Goal: Task Accomplishment & Management: Manage account settings

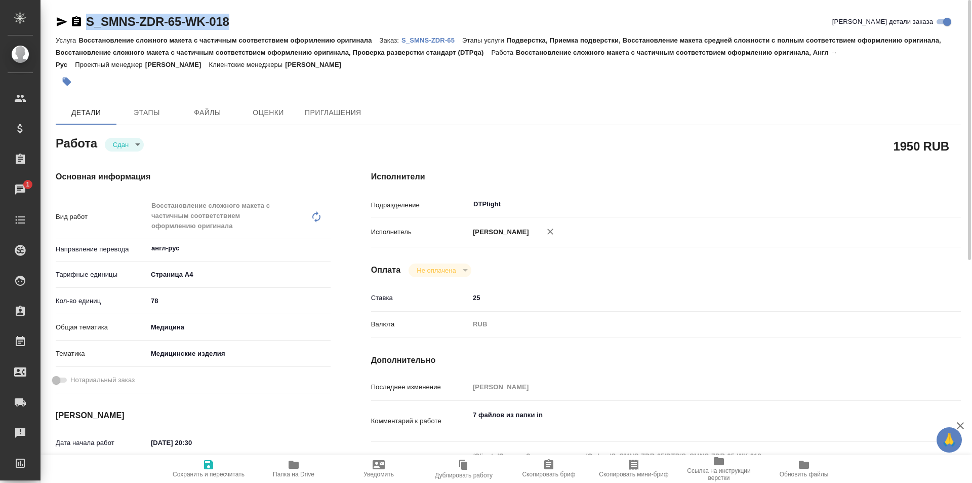
click at [301, 461] on span "Папка на Drive" at bounding box center [293, 467] width 73 height 19
click at [60, 20] on icon "button" at bounding box center [62, 21] width 11 height 9
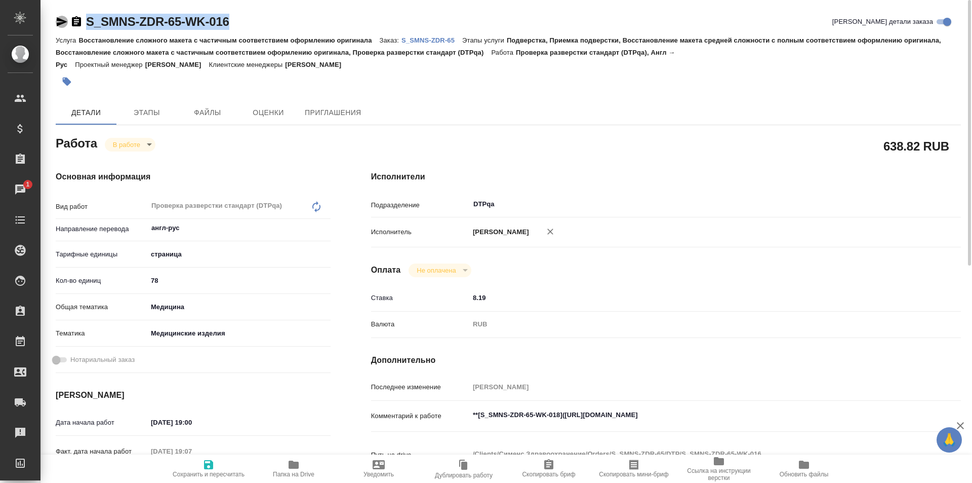
click at [60, 19] on icon "button" at bounding box center [62, 21] width 11 height 9
click at [777, 419] on textarea "**[S_SMNS-ZDR-65-WK-018](https://tera.awatera.com/Work/689b5ec3abc77eee83ae8bd1…" at bounding box center [690, 414] width 443 height 17
paste textarea "https://drive.awatera.com/f/10101492"
type textarea "**[S_SMNS-ZDR-65-WK-018](https://tera.awatera.com/Work/689b5ec3abc77eee83ae8bd1…"
click at [213, 464] on icon "button" at bounding box center [208, 464] width 9 height 9
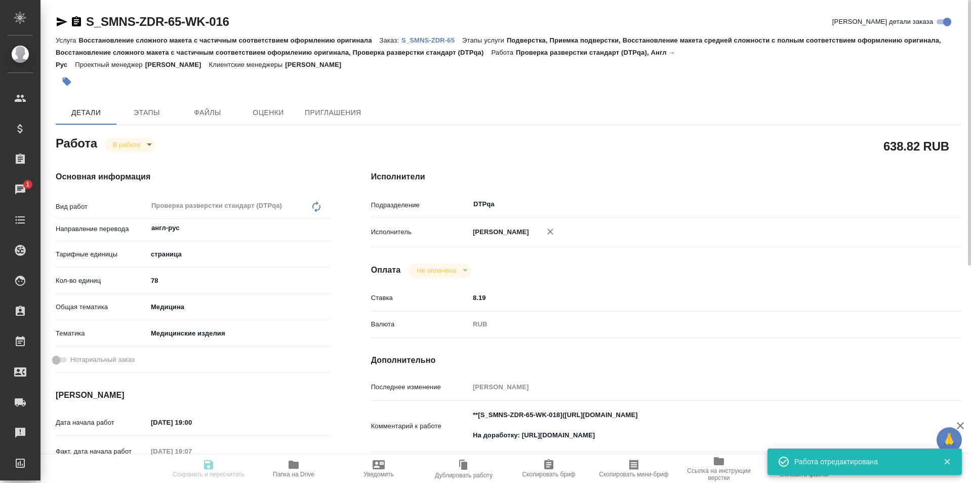
type input "inProgress"
type input "англ-рус"
type input "5a8b1489cc6b4906c91bfdb2"
type input "78"
type input "med"
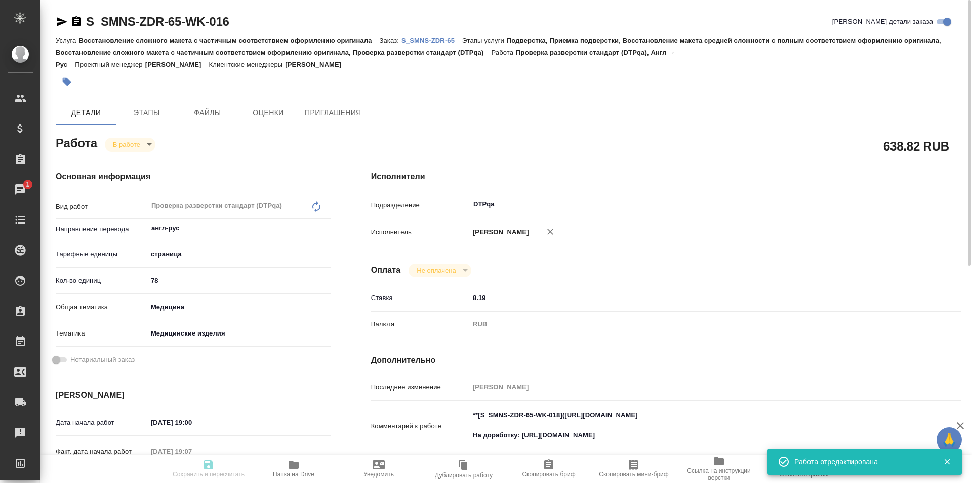
type input "5a8b8b956a9677013d343dd7"
type input "13.08.2025 19:00"
type input "13.08.2025 19:07"
type input "14.08.2025 15:00"
type input "26.08.2025 19:00"
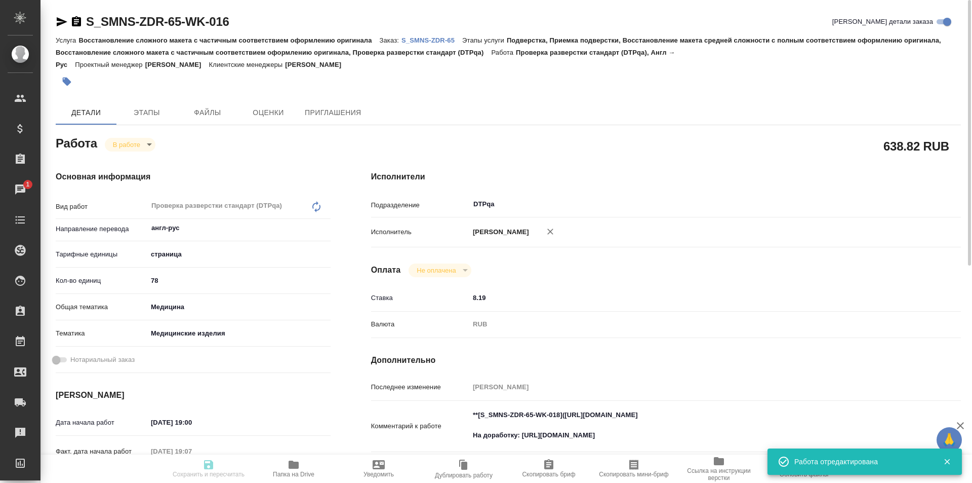
type input "DTPqa"
type input "notPayed"
type input "8.19"
type input "RUB"
type input "Исмагилова Диана"
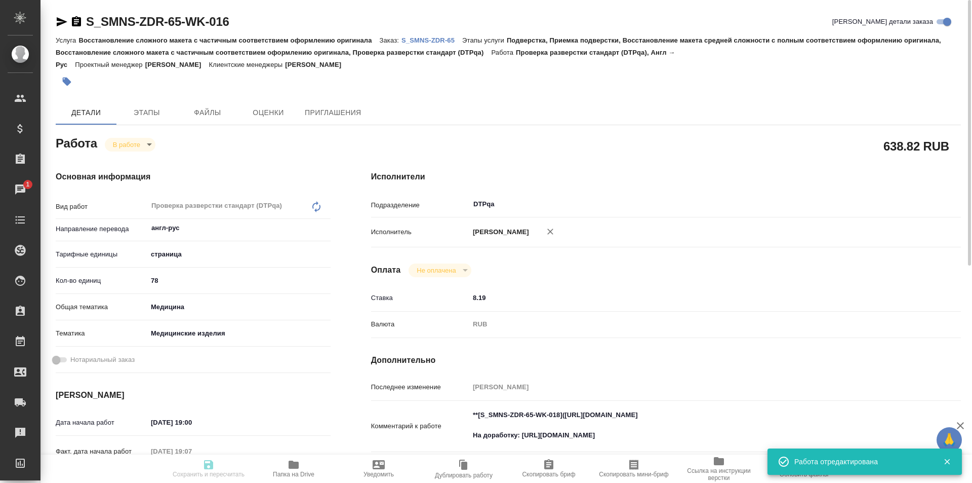
type input "S_SMNS-ZDR-65"
type input "СЗЦБ-014963"
type input "Восстановление сложного макета с частичным соответствием оформлению оригинала"
type input "Подверстка, Приемка подверстки, Восстановление макета средней сложности с полны…"
type input "Никифорова Валерия"
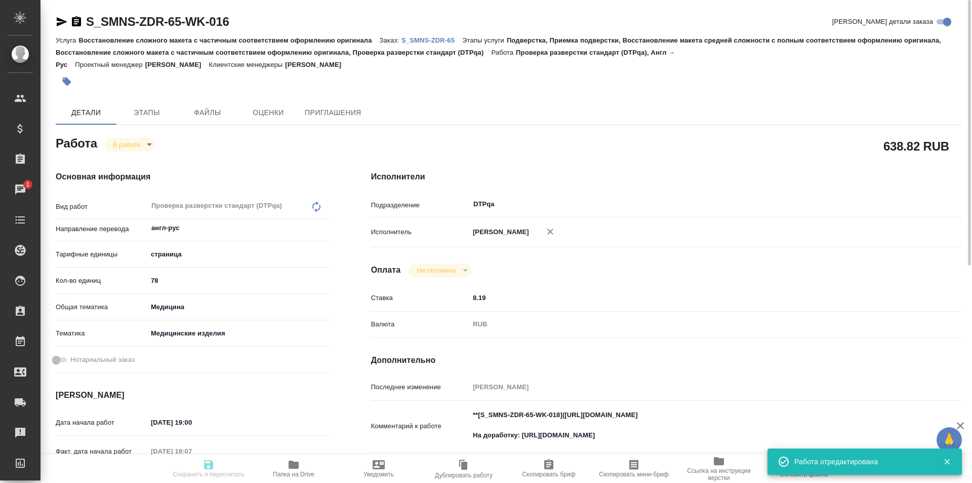
type input "Петрова Валерия"
type input "/Clients/Сименс Здравоохранение/Orders/S_SMNS-ZDR-65"
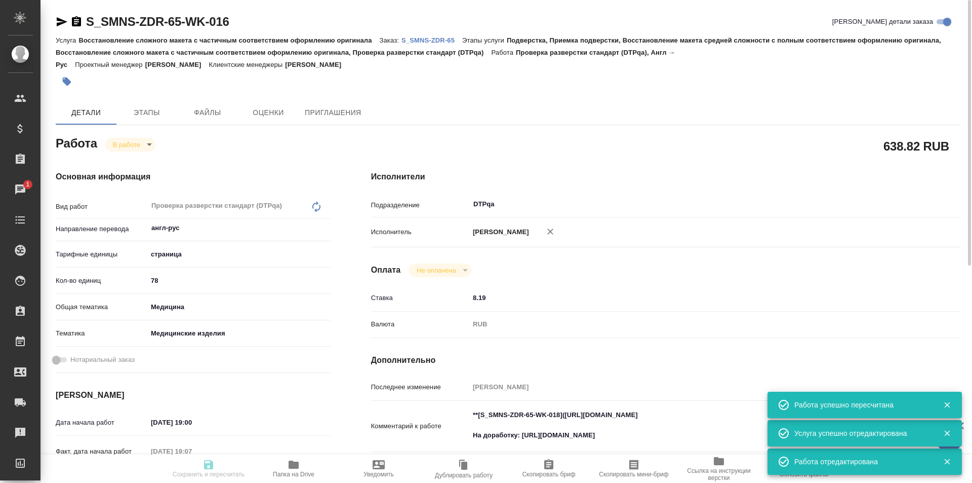
type input "inProgress"
type input "англ-рус"
type input "5a8b1489cc6b4906c91bfdb2"
type input "78"
type input "med"
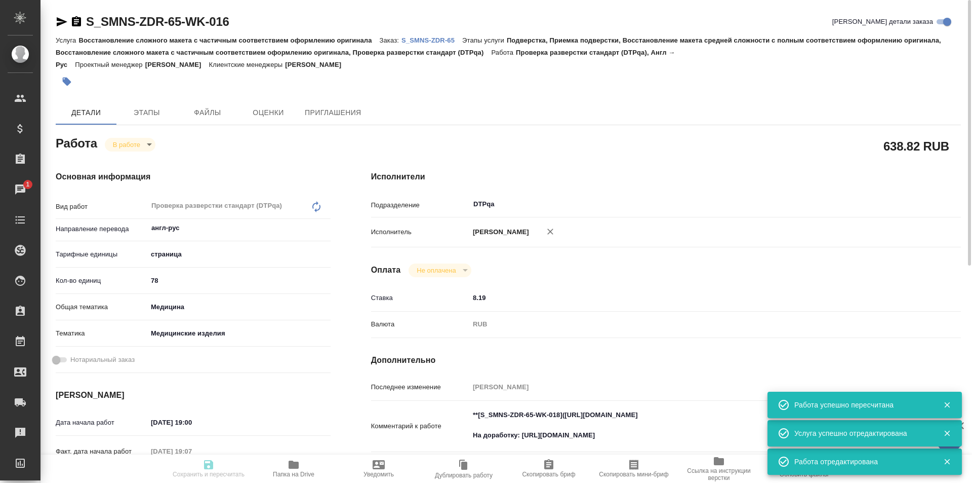
type input "5a8b8b956a9677013d343dd7"
type input "13.08.2025 19:00"
type input "13.08.2025 19:07"
type input "14.08.2025 15:00"
type input "26.08.2025 19:00"
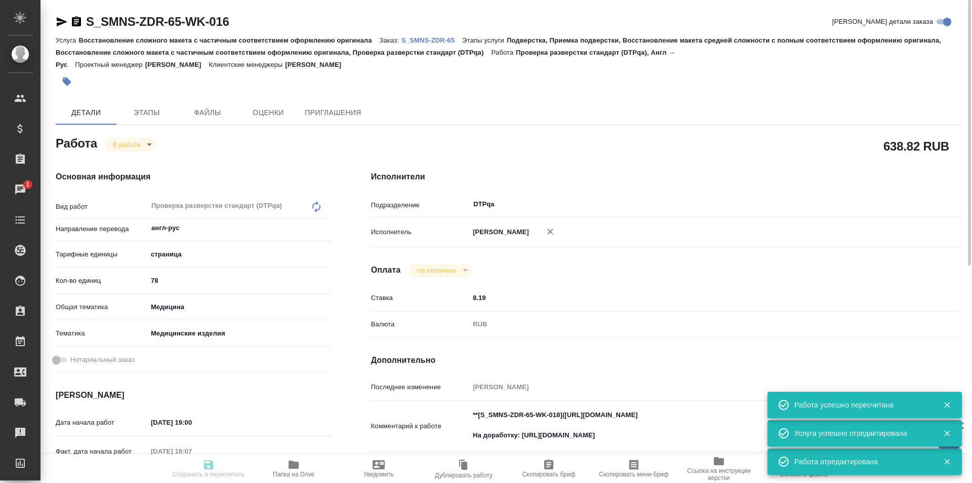
type input "DTPqa"
type input "notPayed"
type input "8.19"
type input "RUB"
type input "Исмагилова Диана"
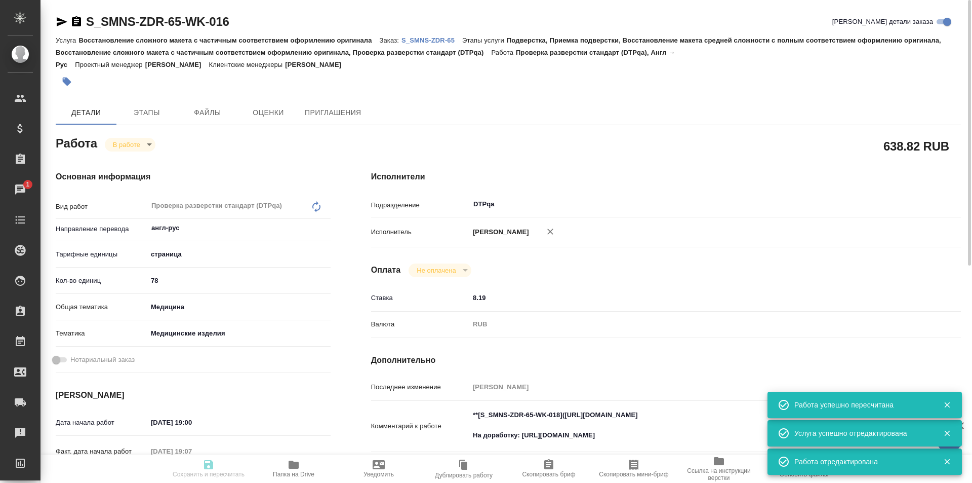
type input "S_SMNS-ZDR-65"
type input "СЗЦБ-014963"
type input "Восстановление сложного макета с частичным соответствием оформлению оригинала"
type input "Подверстка, Приемка подверстки, Восстановление макета средней сложности с полны…"
type input "Никифорова Валерия"
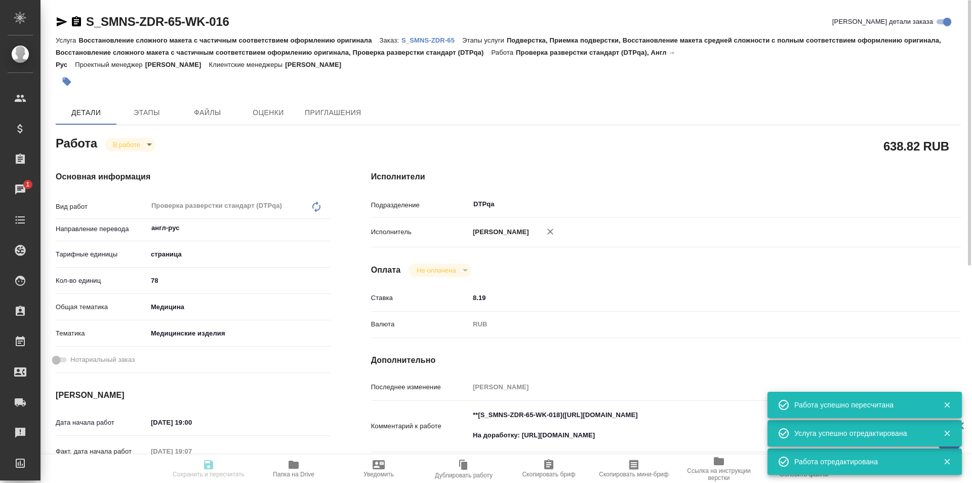
type input "Петрова Валерия"
type input "/Clients/Сименс Здравоохранение/Orders/S_SMNS-ZDR-65"
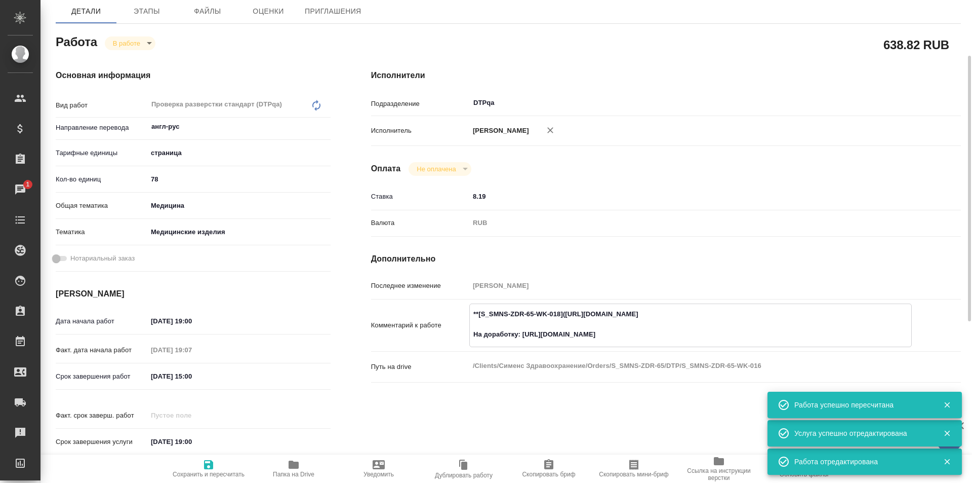
click at [655, 333] on textarea "**[S_SMNS-ZDR-65-WK-018](https://tera.awatera.com/Work/689b5ec3abc77eee83ae8bd1…" at bounding box center [691, 323] width 442 height 37
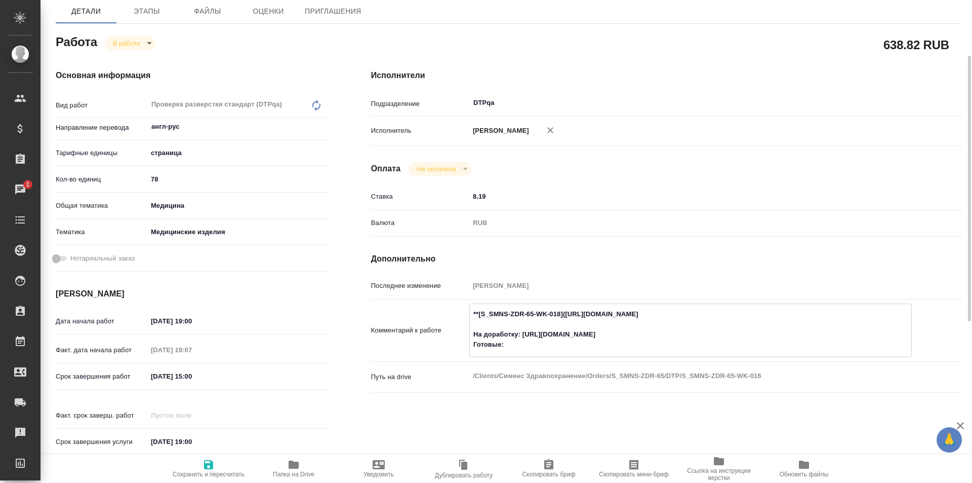
paste textarea "https://drive.awatera.com/f/10089065"
type textarea "**[S_SMNS-ZDR-65-WK-018](https://tera.awatera.com/Work/689b5ec3abc77eee83ae8bd1…"
click at [212, 463] on icon "button" at bounding box center [208, 464] width 9 height 9
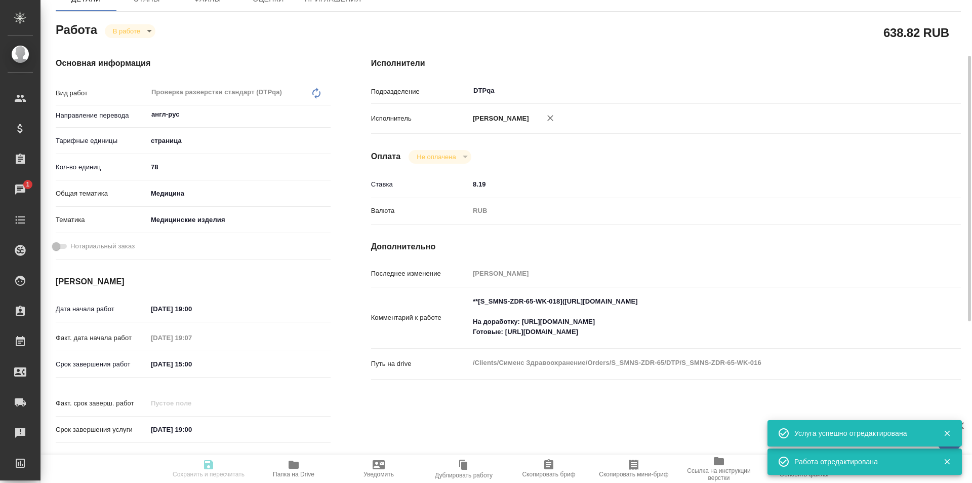
type input "inProgress"
type input "англ-рус"
type input "5a8b1489cc6b4906c91bfdb2"
type input "78"
type input "med"
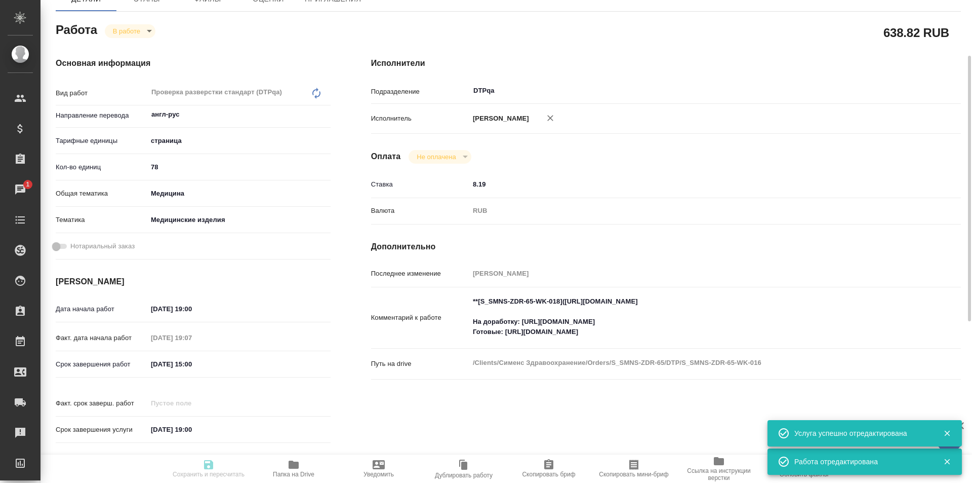
type input "5a8b8b956a9677013d343dd7"
type input "13.08.2025 19:00"
type input "13.08.2025 19:07"
type input "14.08.2025 15:00"
type input "26.08.2025 19:00"
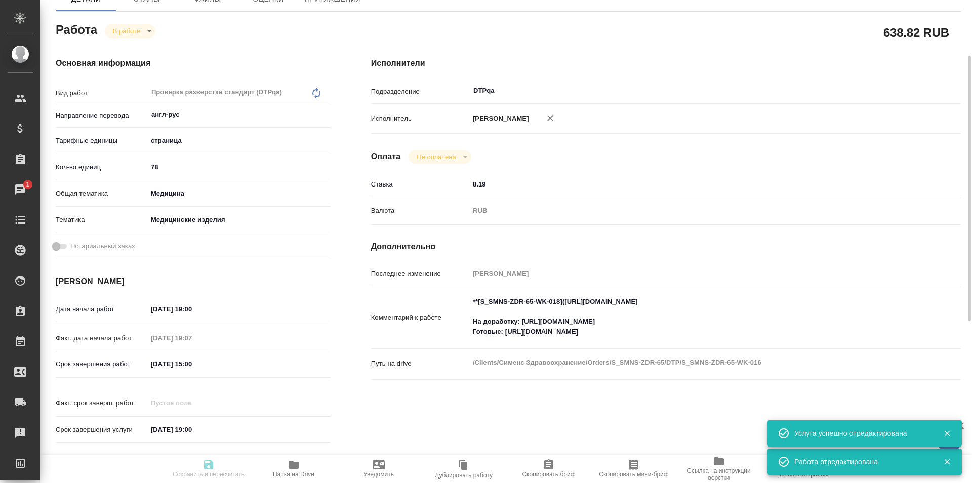
type input "DTPqa"
type input "notPayed"
type input "8.19"
type input "RUB"
type input "Исмагилова Диана"
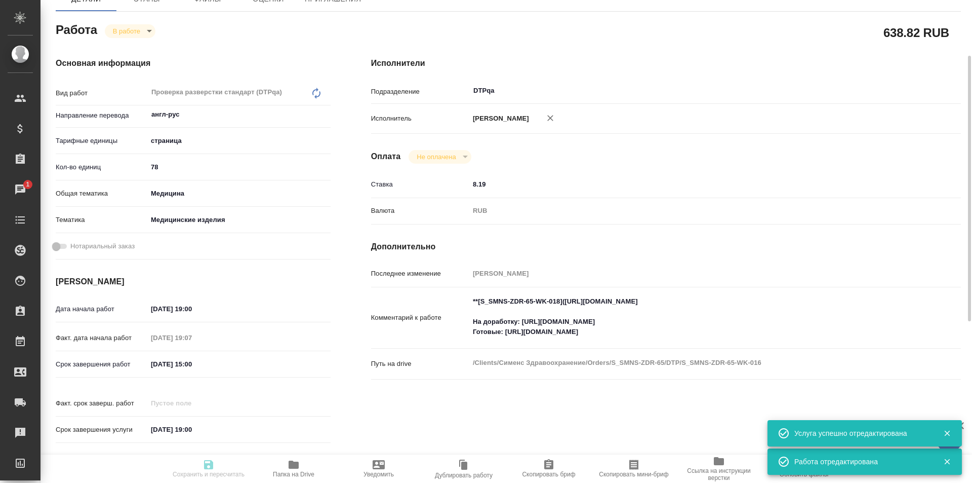
type input "S_SMNS-ZDR-65"
type input "СЗЦБ-014963"
type input "Восстановление сложного макета с частичным соответствием оформлению оригинала"
type input "Подверстка, Приемка подверстки, Восстановление макета средней сложности с полны…"
type input "Никифорова Валерия"
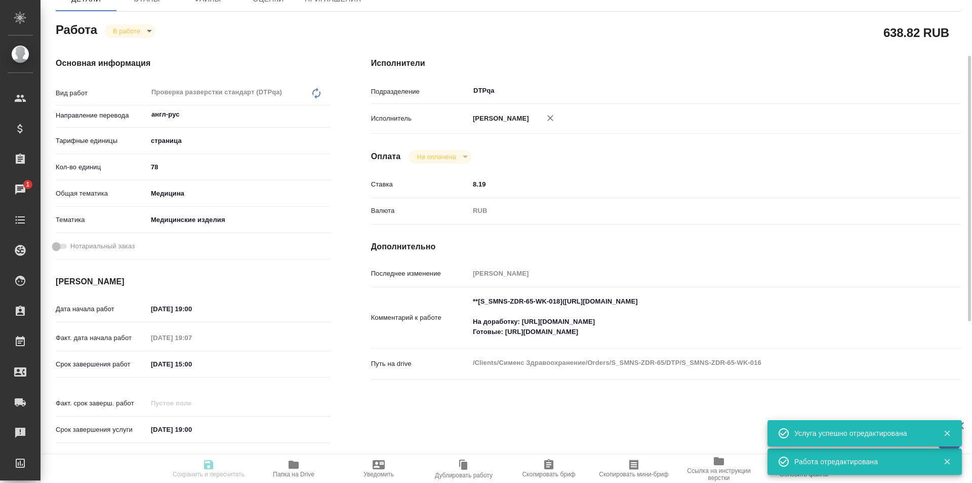
type input "Петрова Валерия"
type input "/Clients/Сименс Здравоохранение/Orders/S_SMNS-ZDR-65"
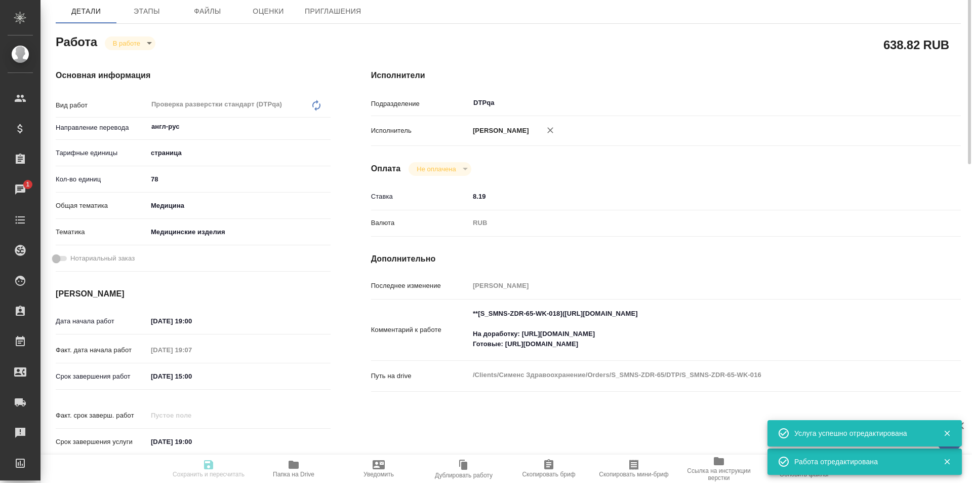
scroll to position [0, 0]
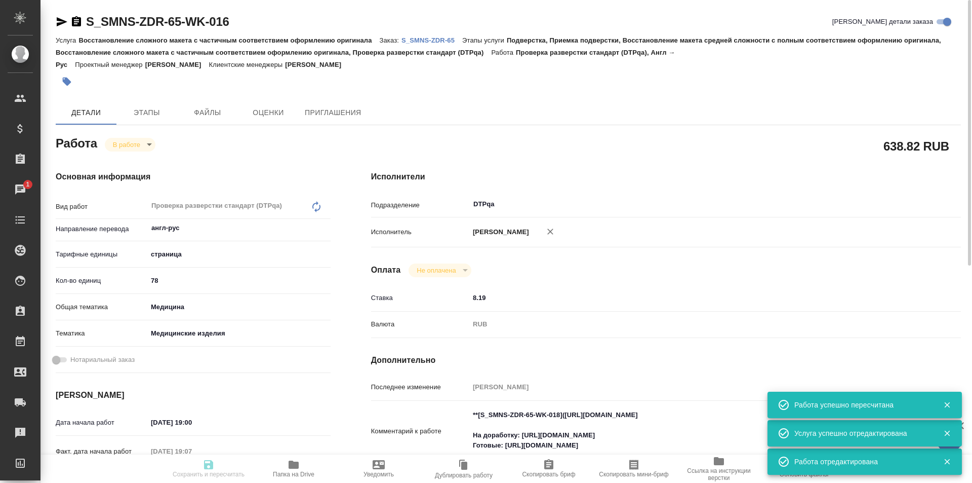
type input "inProgress"
type input "англ-рус"
type input "5a8b1489cc6b4906c91bfdb2"
type input "78"
type input "med"
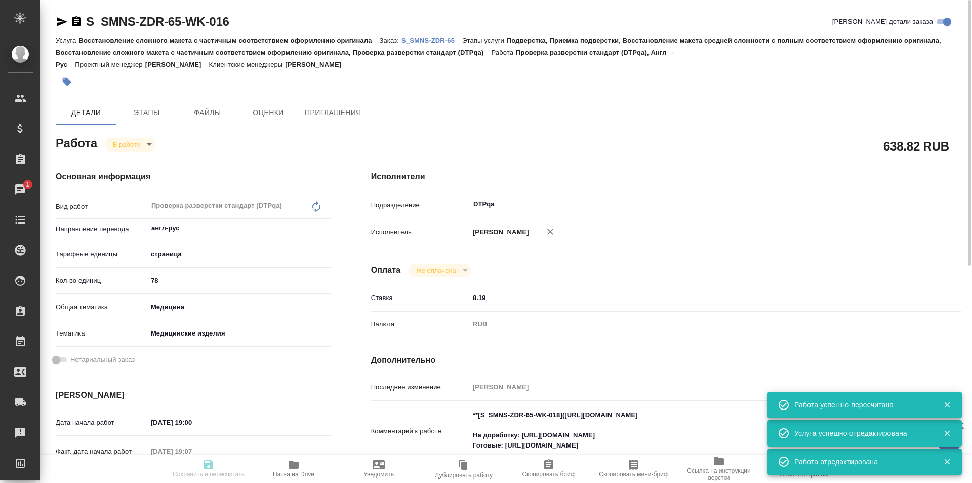
type input "5a8b8b956a9677013d343dd7"
type input "13.08.2025 19:00"
type input "13.08.2025 19:07"
type input "14.08.2025 15:00"
type input "26.08.2025 19:00"
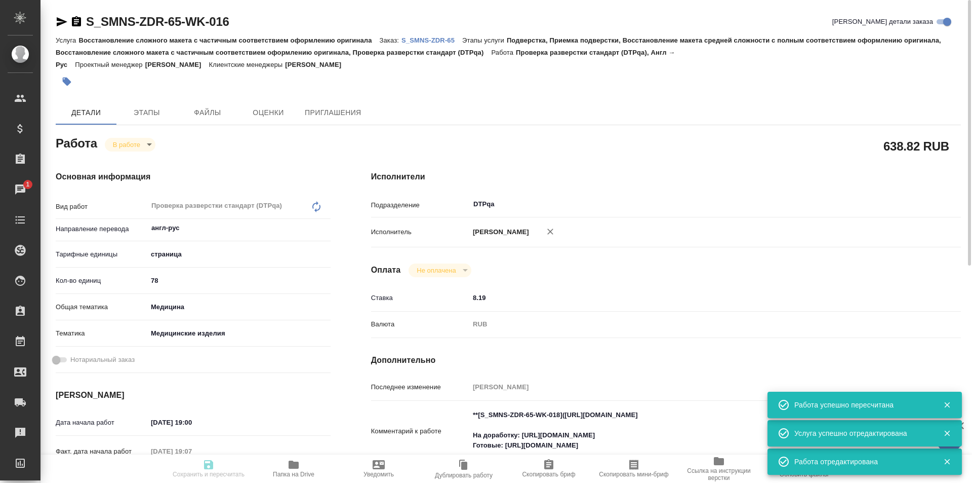
type input "DTPqa"
type input "notPayed"
type input "8.19"
type input "RUB"
type input "Исмагилова Диана"
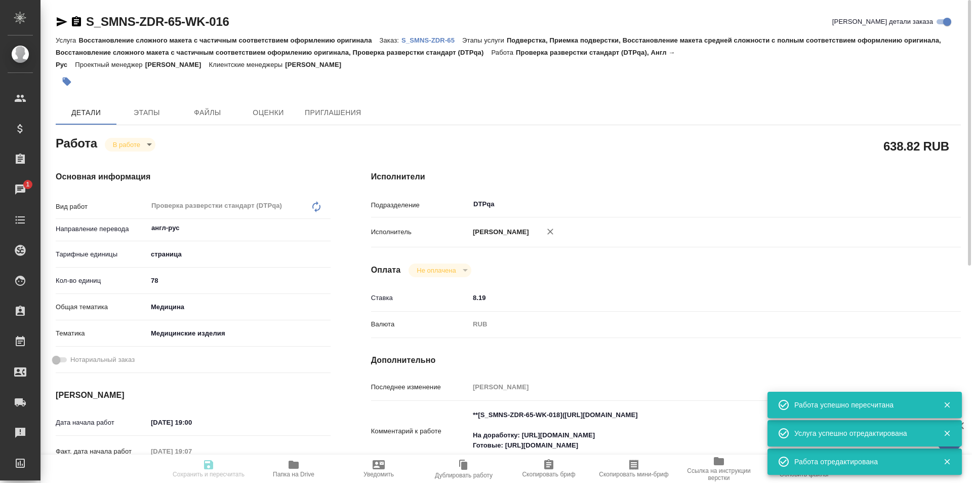
type input "S_SMNS-ZDR-65"
type input "СЗЦБ-014963"
type input "Восстановление сложного макета с частичным соответствием оформлению оригинала"
type input "Подверстка, Приемка подверстки, Восстановление макета средней сложности с полны…"
type input "Никифорова Валерия"
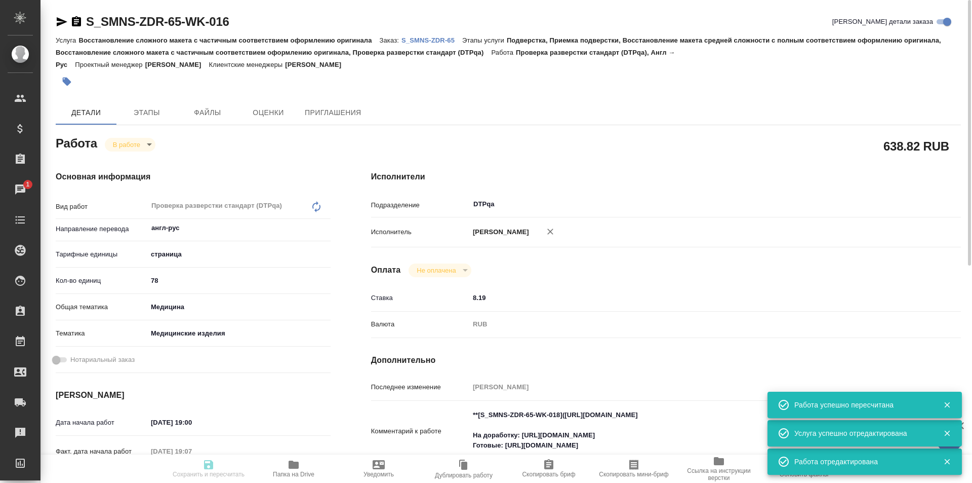
type input "Петрова Валерия"
type input "/Clients/Сименс Здравоохранение/Orders/S_SMNS-ZDR-65"
click at [138, 146] on body "🙏 .cls-1 fill:#fff; AWATERA Ismagilova Diana Клиенты Спецификации Заказы 1 Чаты…" at bounding box center [486, 241] width 972 height 483
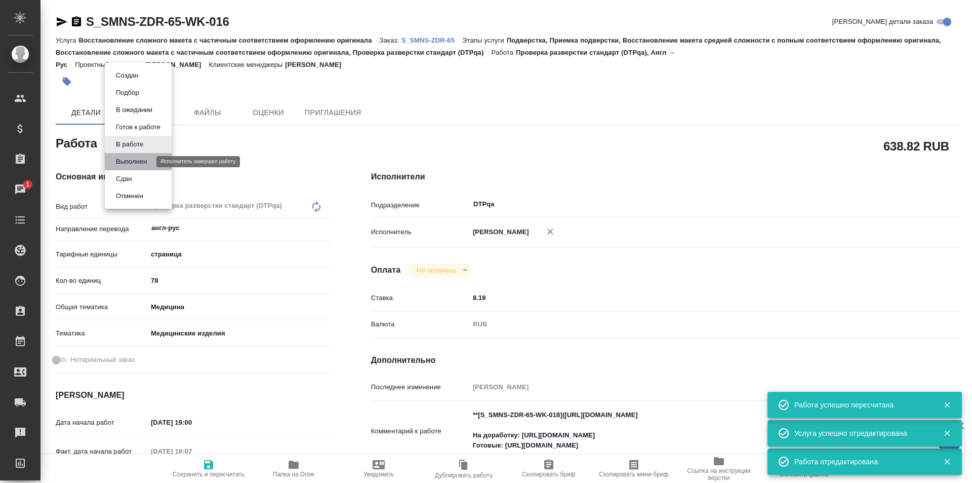
click at [141, 162] on button "Выполнен" at bounding box center [131, 161] width 37 height 11
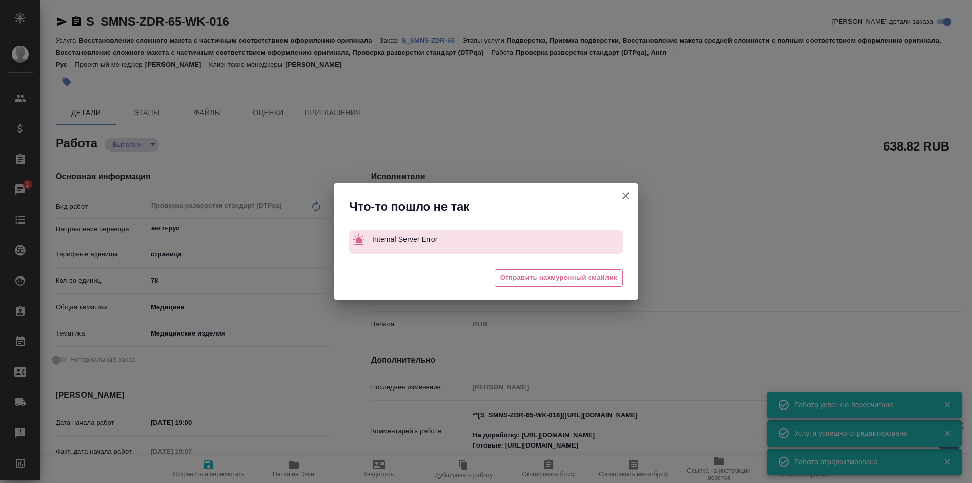
type textarea "x"
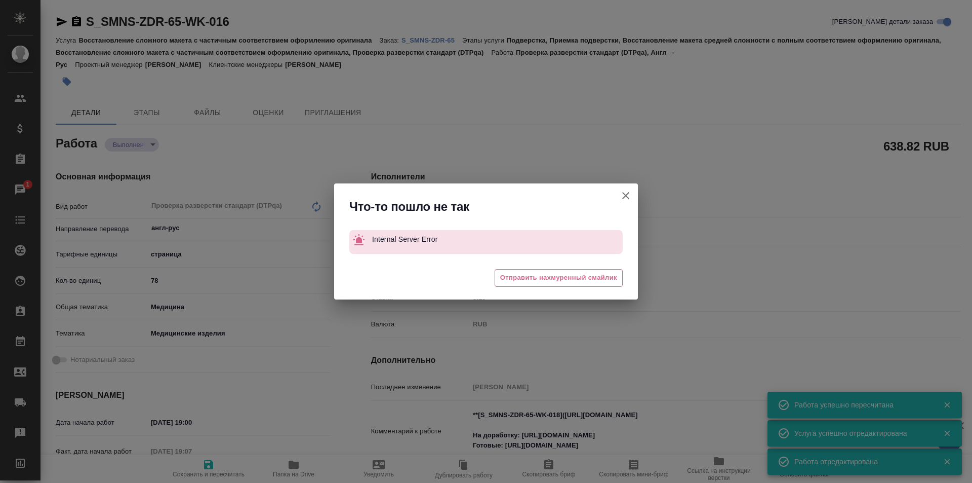
type textarea "x"
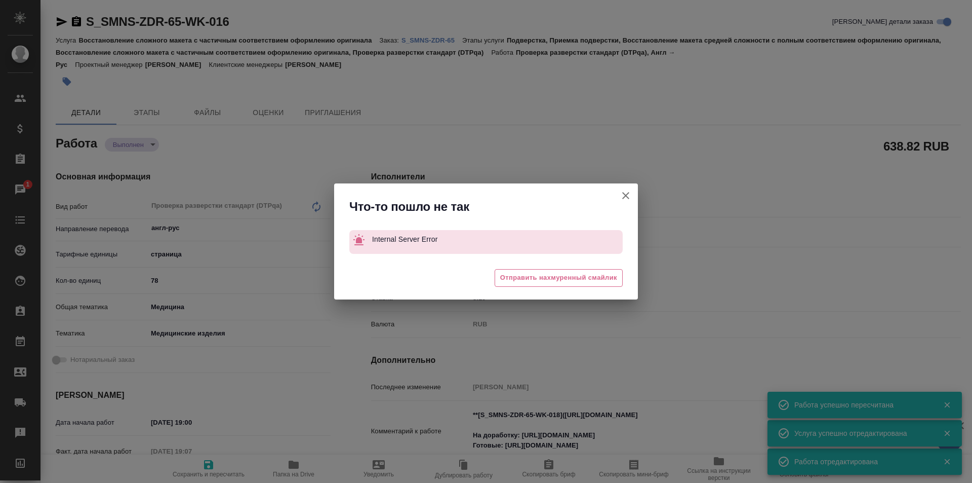
type textarea "x"
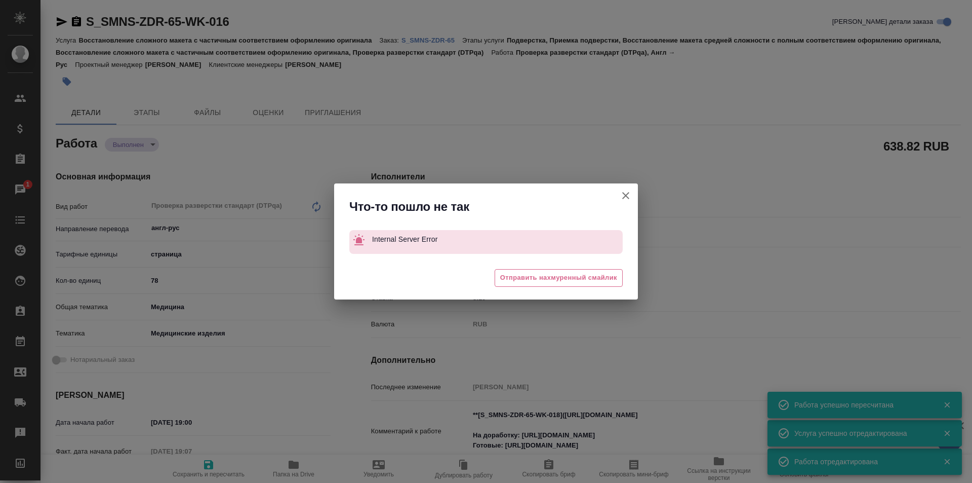
type textarea "x"
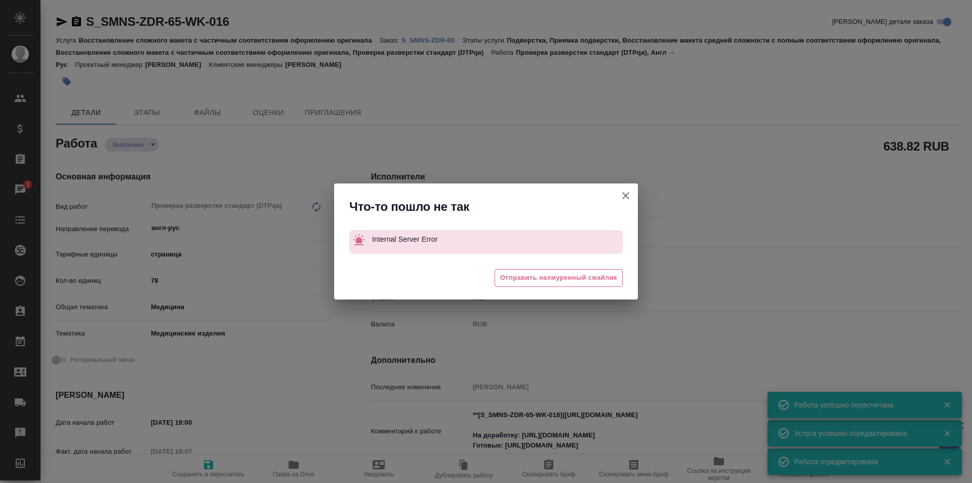
click at [627, 195] on icon "button" at bounding box center [626, 195] width 12 height 12
type textarea "x"
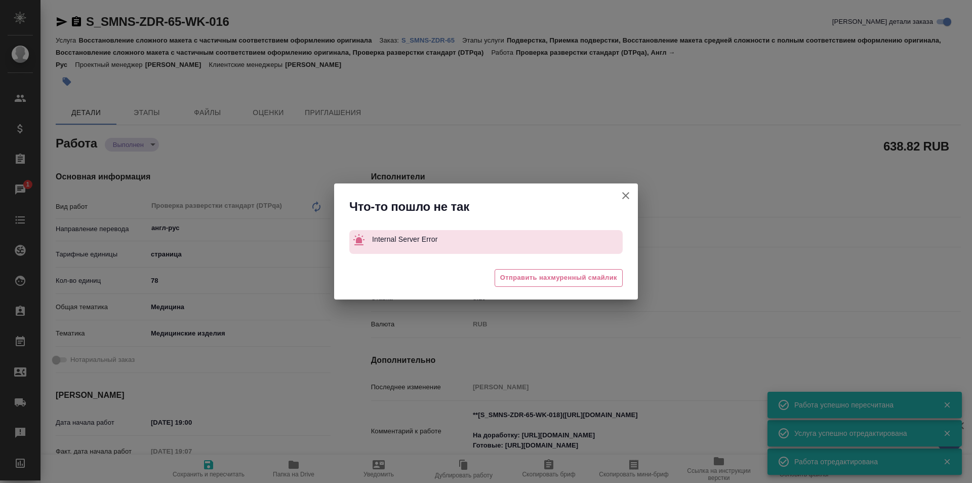
type textarea "x"
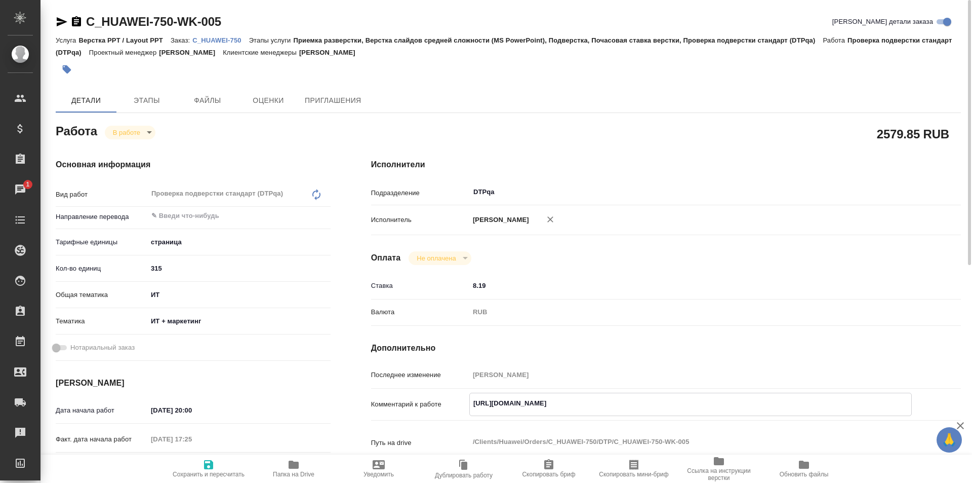
drag, startPoint x: 680, startPoint y: 400, endPoint x: 456, endPoint y: 398, distance: 224.3
click at [456, 398] on div "Комментарий к работе https://tera.awatera.com/Work/688245a9360410eef2855094/ x" at bounding box center [666, 403] width 590 height 23
click at [299, 467] on icon "button" at bounding box center [294, 464] width 12 height 12
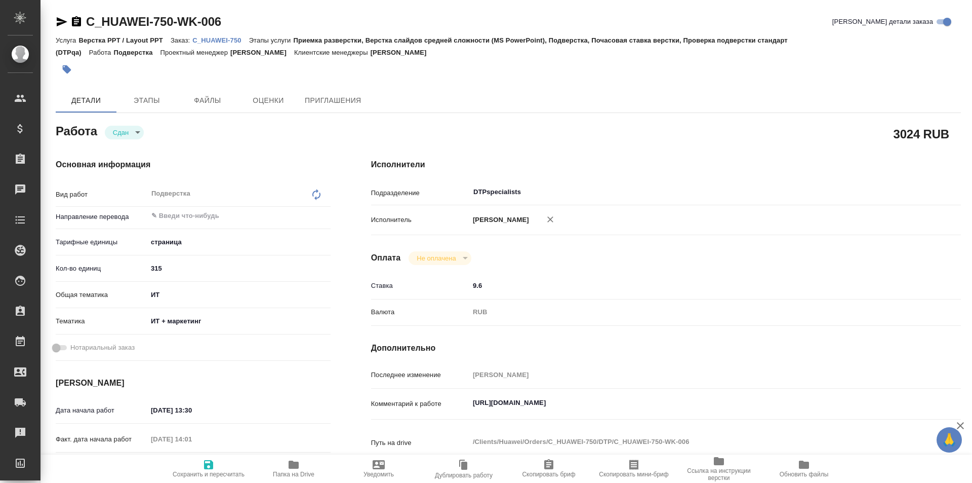
type textarea "x"
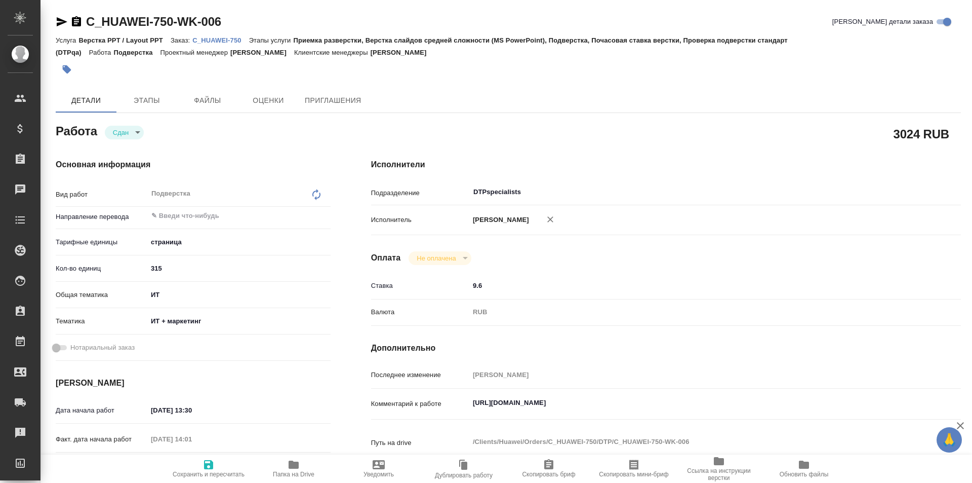
type textarea "x"
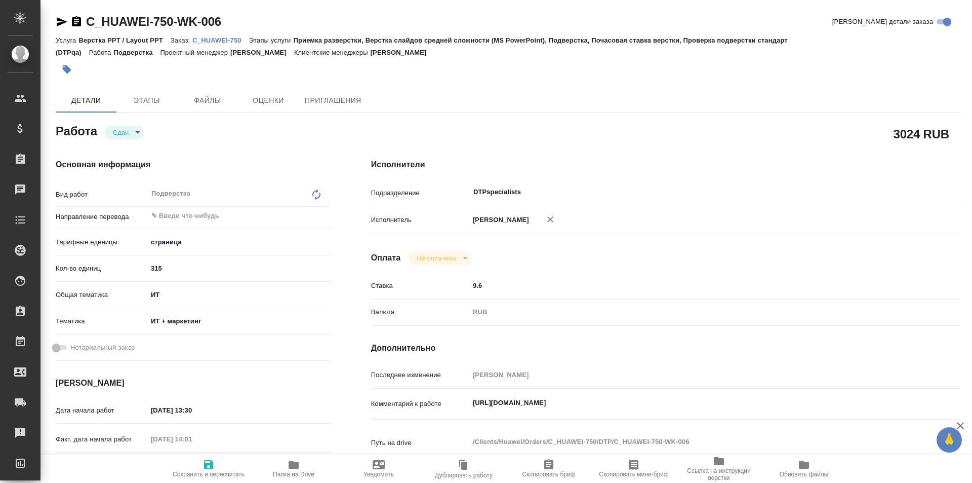
type textarea "x"
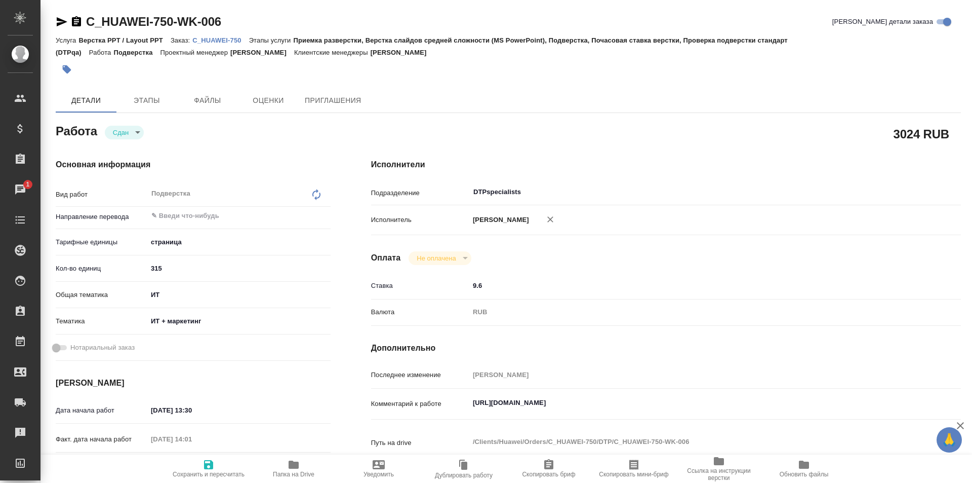
type textarea "x"
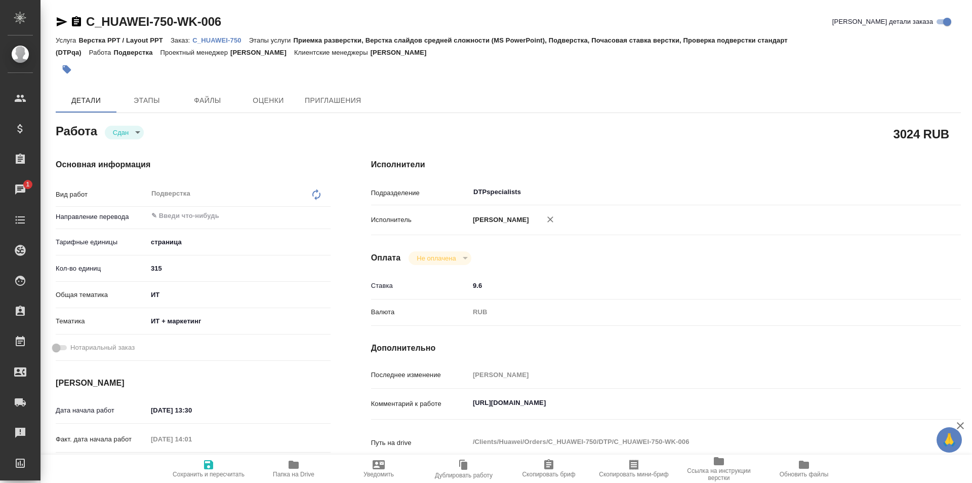
click at [225, 39] on p "C_HUAWEI-750" at bounding box center [220, 40] width 56 height 8
click at [290, 468] on icon "button" at bounding box center [294, 464] width 10 height 8
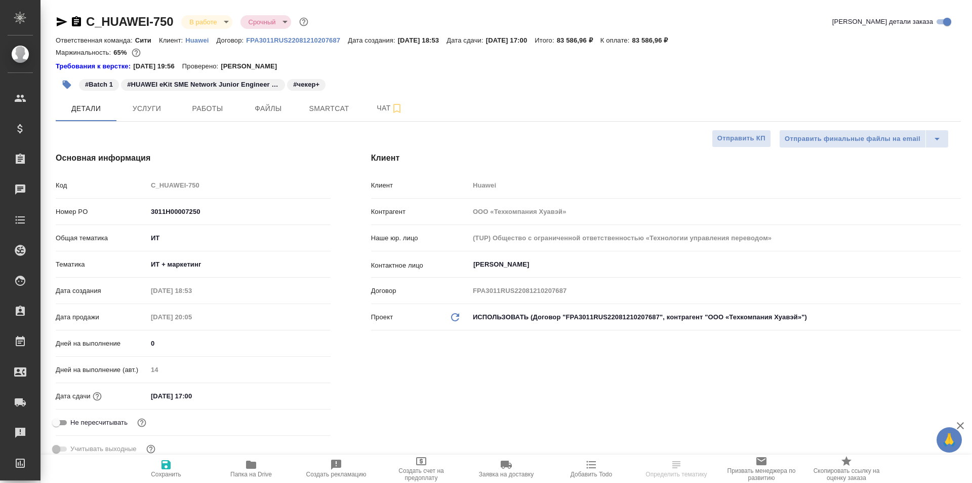
select select "RU"
type input "[PERSON_NAME]"
type input "[PERSON_NAME]pavlova"
click at [191, 114] on span "Работы" at bounding box center [207, 108] width 49 height 13
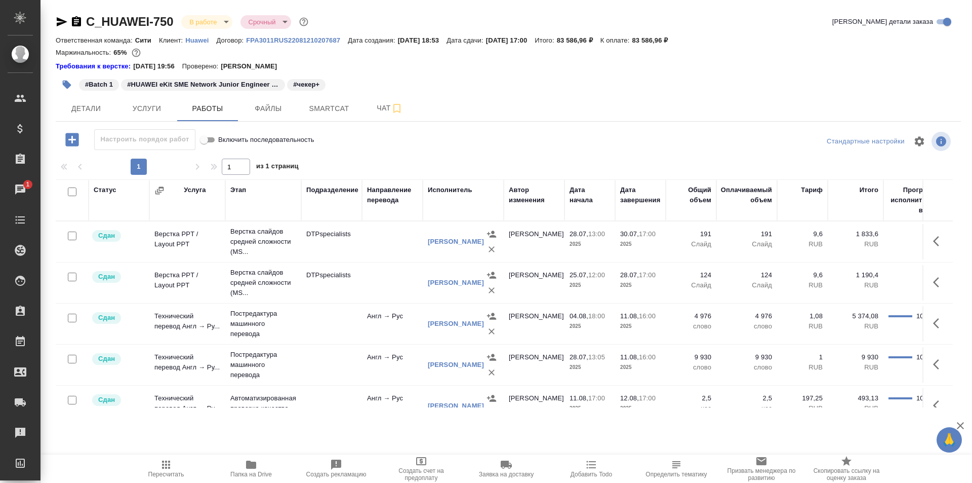
click at [264, 244] on p "Верстка слайдов средней сложности (MS..." at bounding box center [263, 241] width 66 height 30
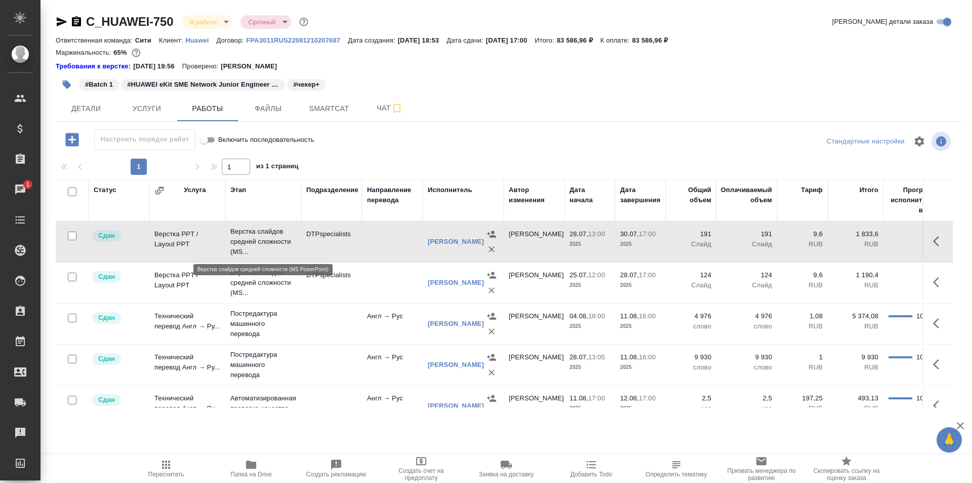
click at [264, 244] on p "Верстка слайдов средней сложности (MS..." at bounding box center [263, 241] width 66 height 30
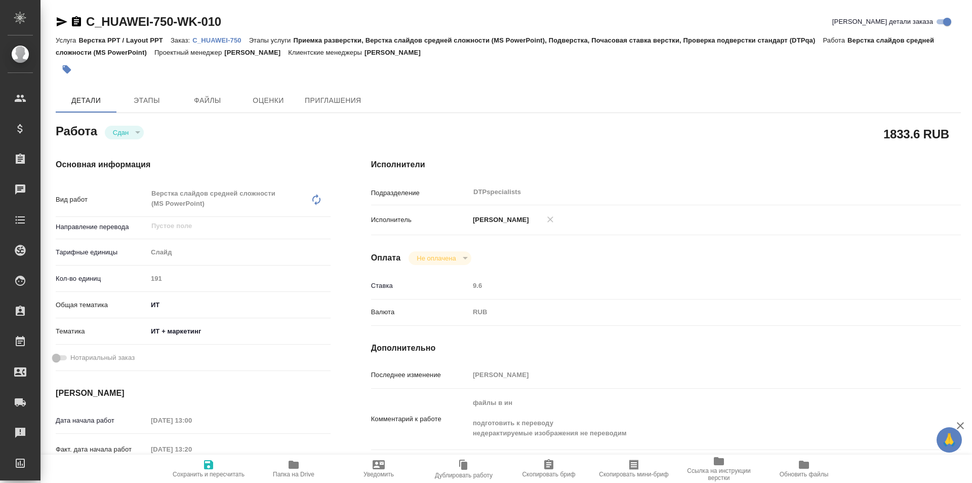
type textarea "x"
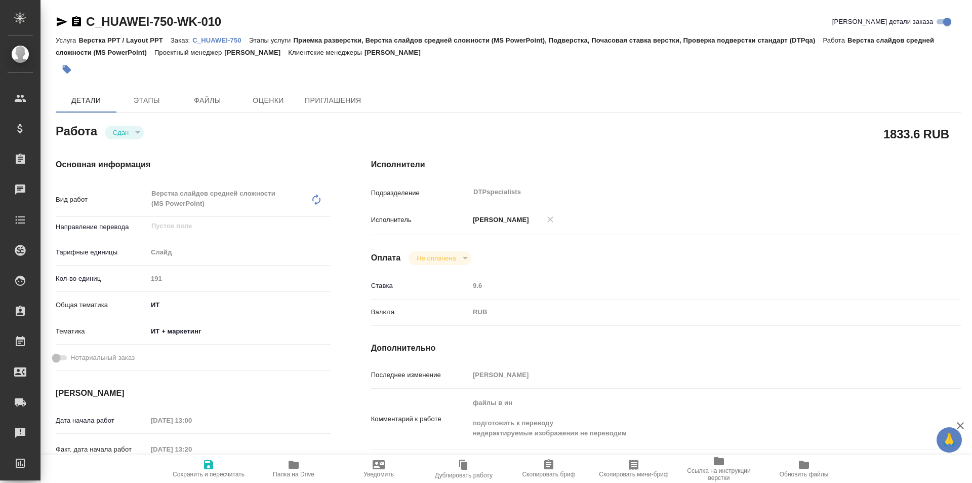
type textarea "x"
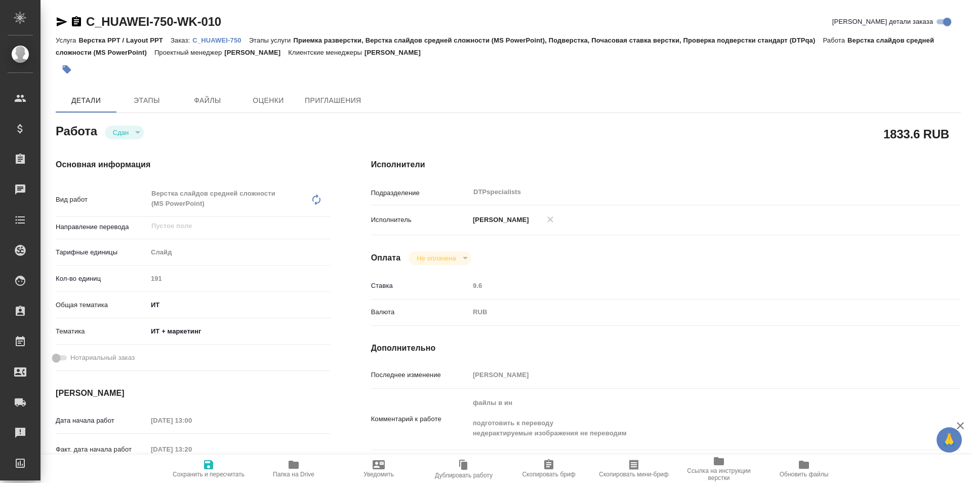
type textarea "x"
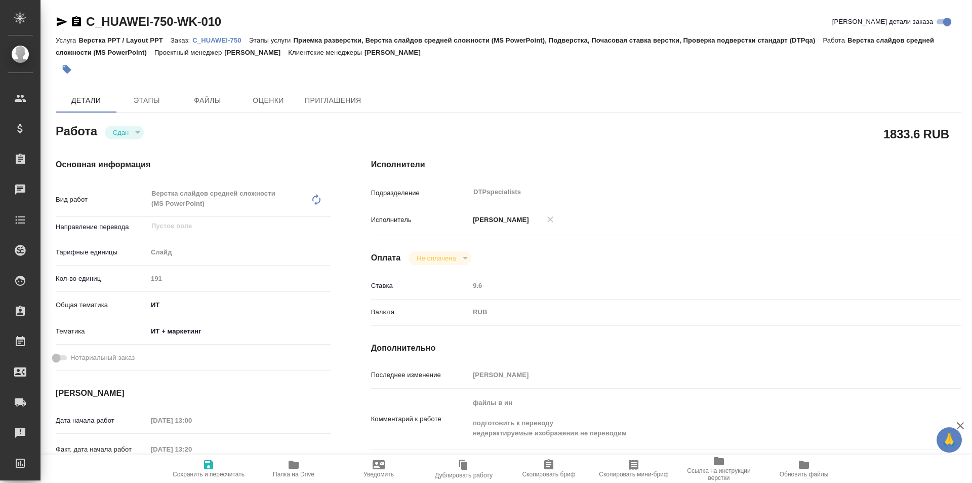
type textarea "x"
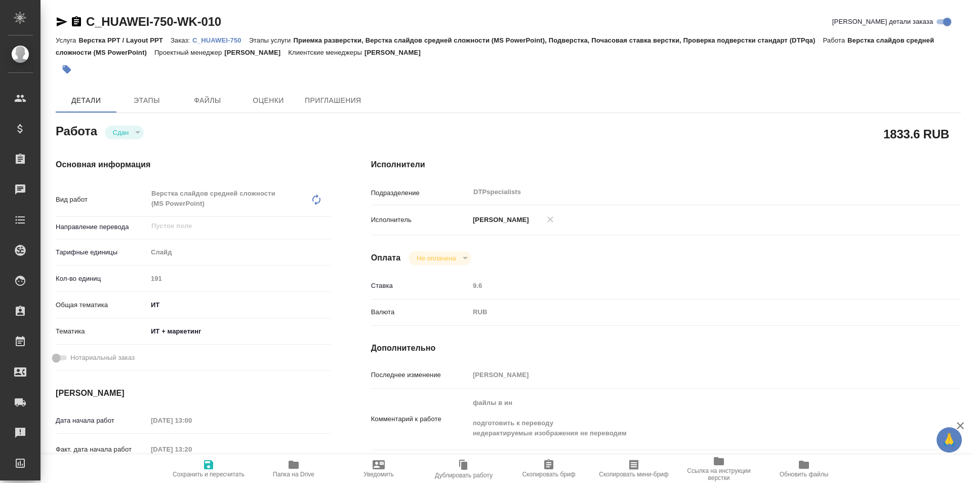
type textarea "x"
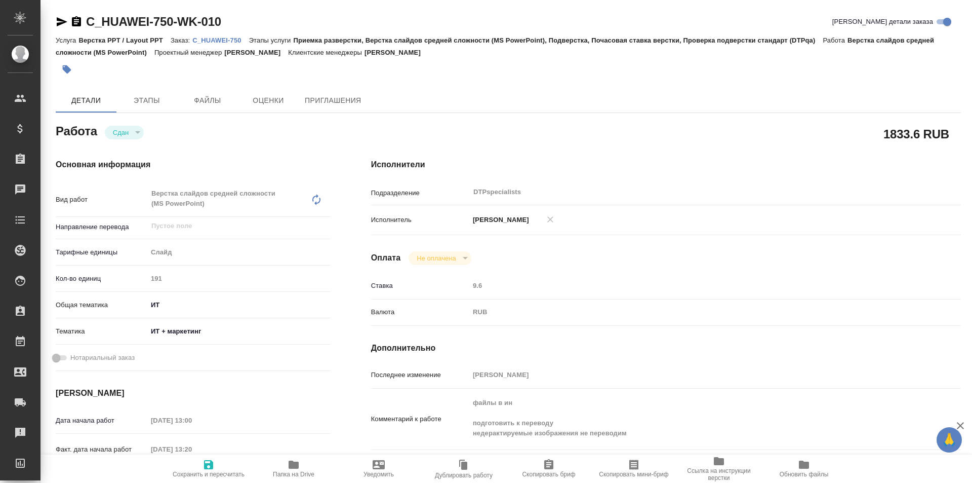
scroll to position [51, 0]
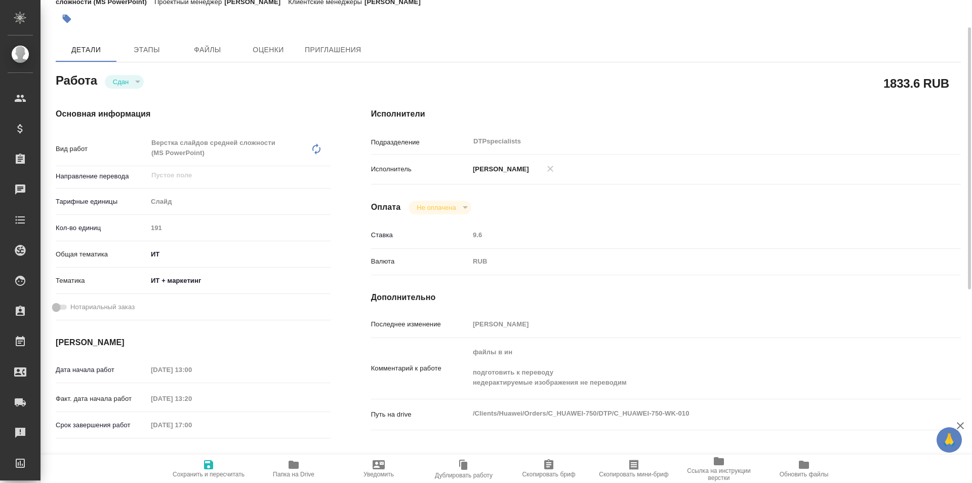
type textarea "x"
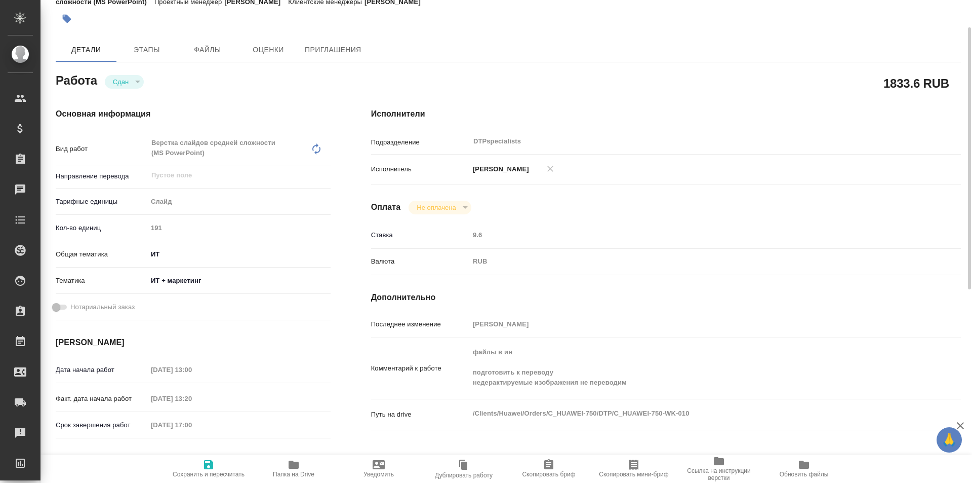
type textarea "x"
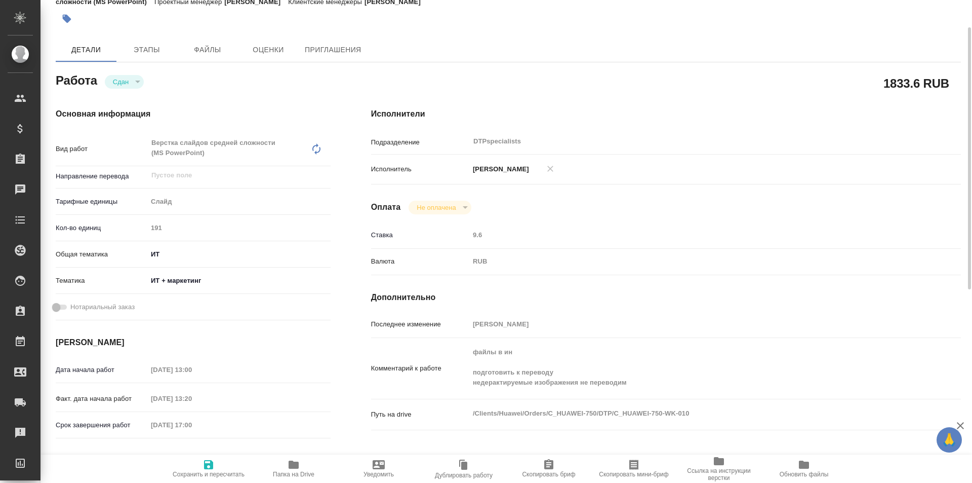
scroll to position [0, 0]
